Goal: Task Accomplishment & Management: Manage account settings

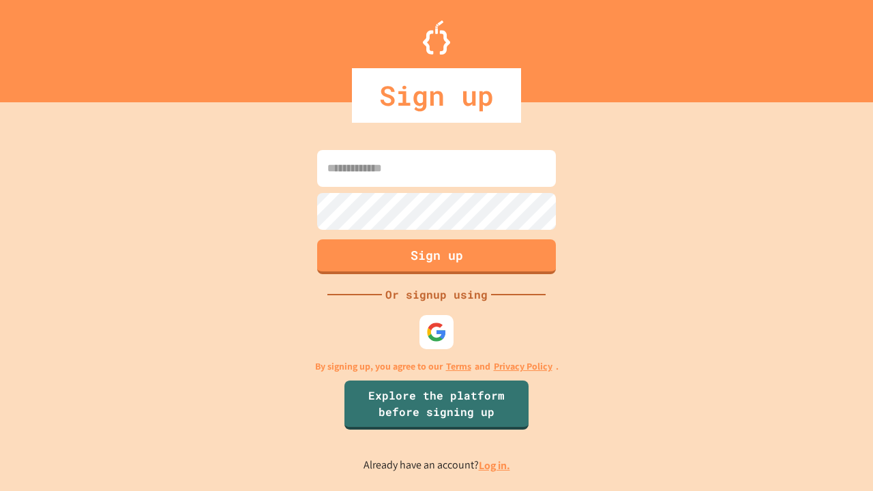
click at [495, 465] on link "Log in." at bounding box center [494, 465] width 31 height 14
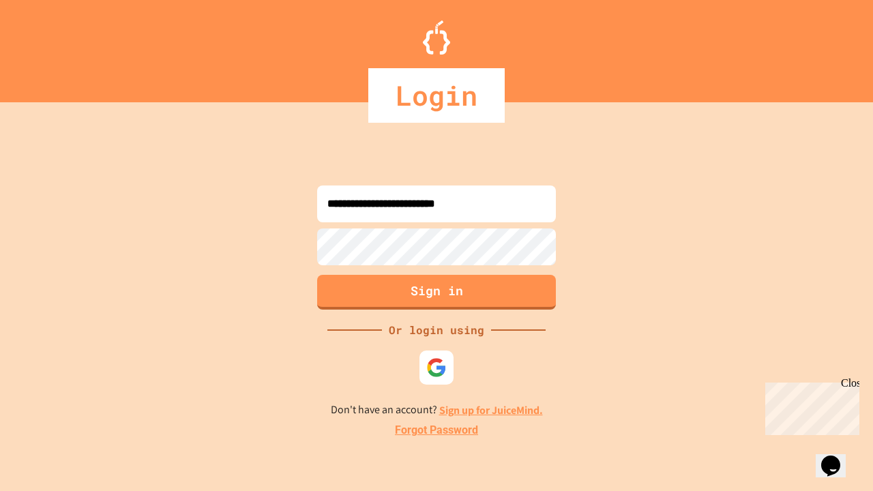
type input "**********"
